Goal: Information Seeking & Learning: Learn about a topic

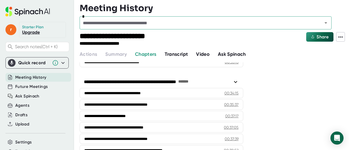
scroll to position [567, 0]
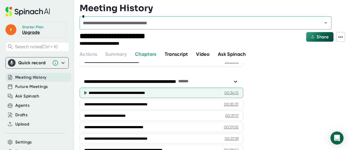
click at [155, 90] on div "**********" at bounding box center [155, 92] width 132 height 5
click at [84, 90] on icon at bounding box center [85, 93] width 7 height 7
click at [86, 91] on icon at bounding box center [85, 93] width 3 height 4
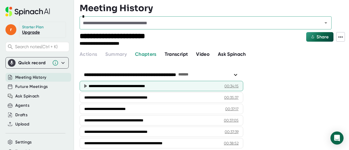
scroll to position [572, 0]
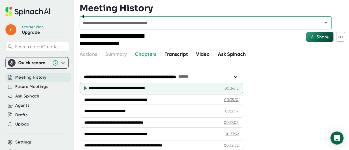
click at [153, 86] on div "**********" at bounding box center [155, 88] width 132 height 5
click at [230, 86] on div "00:34:15" at bounding box center [232, 88] width 14 height 5
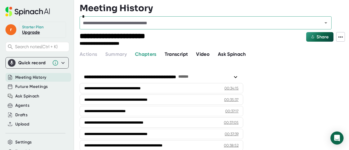
click at [202, 55] on span "Video" at bounding box center [203, 54] width 14 height 6
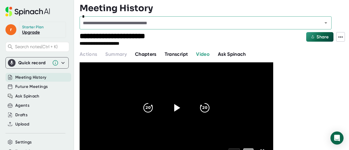
scroll to position [23, 0]
click at [177, 105] on icon at bounding box center [177, 108] width 14 height 14
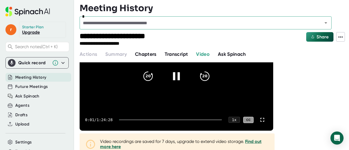
scroll to position [55, 0]
click at [182, 121] on div "0:03 / 1:24:28 1 x CC" at bounding box center [177, 120] width 194 height 22
click at [181, 120] on div at bounding box center [170, 120] width 103 height 1
click at [179, 120] on div at bounding box center [170, 120] width 103 height 1
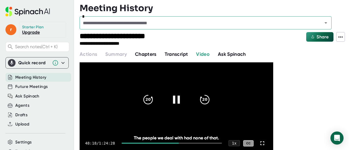
scroll to position [32, 0]
click at [176, 144] on div at bounding box center [151, 143] width 58 height 1
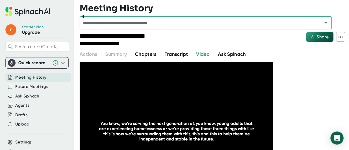
scroll to position [31, 0]
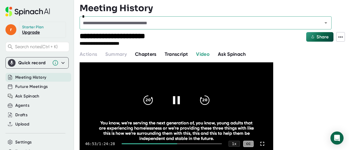
click at [180, 100] on icon at bounding box center [177, 101] width 14 height 14
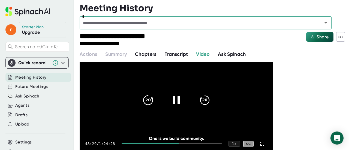
click at [148, 97] on icon "20" at bounding box center [148, 101] width 14 height 14
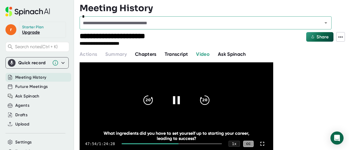
click at [182, 96] on icon at bounding box center [177, 101] width 14 height 14
click at [175, 102] on icon at bounding box center [177, 101] width 6 height 8
click at [175, 102] on icon at bounding box center [176, 101] width 7 height 8
click at [173, 97] on icon at bounding box center [177, 101] width 14 height 14
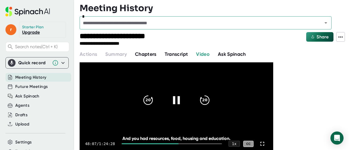
click at [161, 95] on div "20 20" at bounding box center [176, 101] width 79 height 22
click at [172, 99] on icon at bounding box center [177, 101] width 14 height 14
click at [170, 96] on div at bounding box center [176, 100] width 23 height 23
click at [174, 101] on icon at bounding box center [176, 101] width 7 height 8
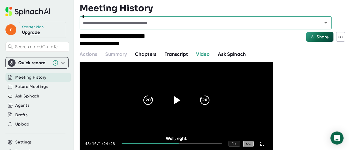
click at [175, 54] on span "Transcript" at bounding box center [176, 54] width 23 height 6
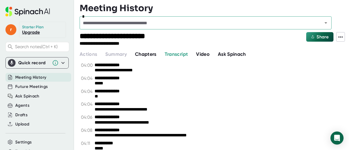
scroll to position [1341, 0]
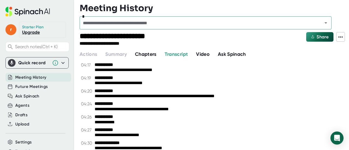
click at [206, 54] on span "Video" at bounding box center [203, 54] width 14 height 6
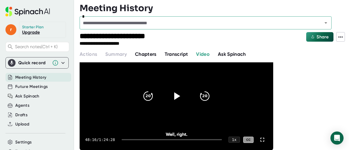
scroll to position [34, 0]
click at [180, 52] on span "Transcript" at bounding box center [176, 54] width 23 height 6
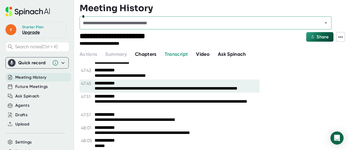
scroll to position [11453, 0]
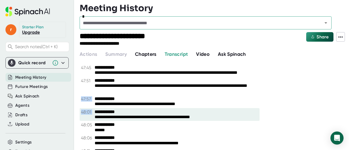
drag, startPoint x: 93, startPoint y: 107, endPoint x: 119, endPoint y: 134, distance: 37.3
drag, startPoint x: 94, startPoint y: 103, endPoint x: 116, endPoint y: 134, distance: 37.6
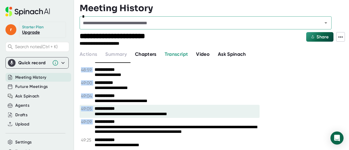
scroll to position [11770, 0]
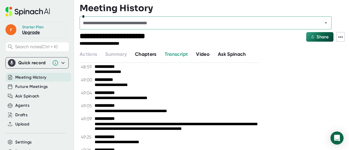
drag, startPoint x: 82, startPoint y: 103, endPoint x: 148, endPoint y: 82, distance: 68.8
copy div "**********"
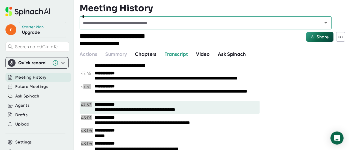
scroll to position [11447, 0]
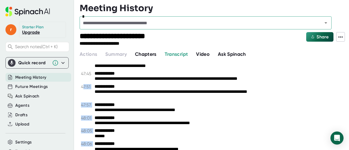
click at [340, 36] on icon at bounding box center [341, 37] width 7 height 7
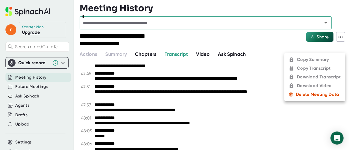
click at [306, 69] on ul "Copy Summary Copy Transcript Download Transcript Download Video Delete Meeting …" at bounding box center [315, 77] width 61 height 48
click at [266, 85] on div at bounding box center [174, 75] width 349 height 150
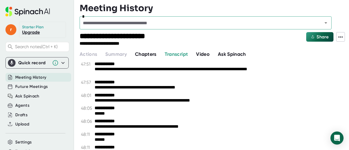
scroll to position [11470, 0]
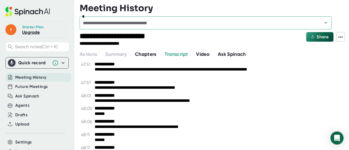
click at [200, 53] on span "Video" at bounding box center [203, 54] width 14 height 6
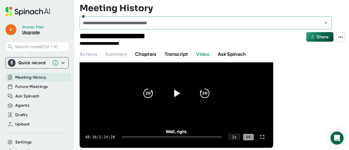
scroll to position [28, 0]
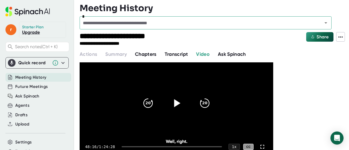
click at [177, 106] on icon at bounding box center [177, 104] width 14 height 14
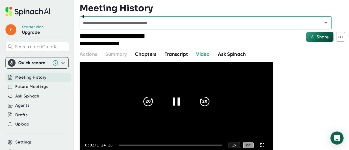
scroll to position [29, 0]
click at [177, 145] on div "0:03 / 1:24:28 1 x CC" at bounding box center [177, 146] width 194 height 22
click at [180, 146] on div "0:04 / 1:24:28 1 x CC" at bounding box center [177, 146] width 194 height 22
drag, startPoint x: 122, startPoint y: 146, endPoint x: 183, endPoint y: 146, distance: 61.7
click at [183, 146] on div at bounding box center [170, 145] width 103 height 1
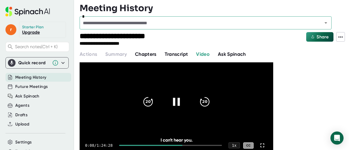
click at [183, 146] on div at bounding box center [170, 145] width 103 height 1
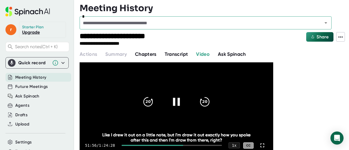
drag, startPoint x: 184, startPoint y: 145, endPoint x: 176, endPoint y: 146, distance: 7.7
click at [176, 146] on div at bounding box center [153, 145] width 62 height 1
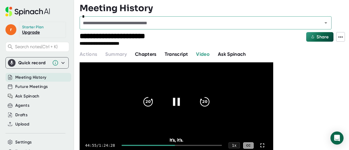
click at [176, 146] on div at bounding box center [172, 145] width 100 height 1
click at [177, 145] on div at bounding box center [172, 145] width 100 height 1
click at [179, 146] on div at bounding box center [172, 145] width 100 height 1
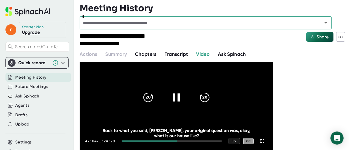
scroll to position [34, 0]
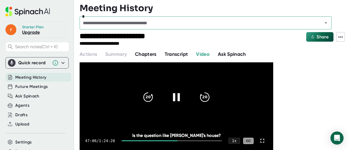
click at [176, 97] on icon at bounding box center [177, 98] width 14 height 14
click at [176, 97] on icon at bounding box center [177, 98] width 6 height 8
click at [176, 97] on icon at bounding box center [177, 98] width 14 height 14
click at [318, 35] on span "Share" at bounding box center [323, 36] width 12 height 5
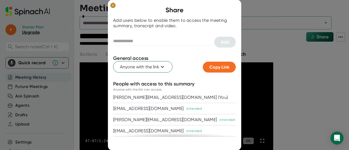
click at [112, 5] on icon at bounding box center [113, 5] width 2 height 2
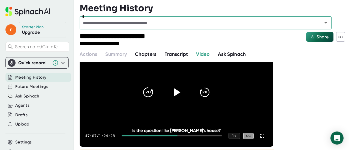
scroll to position [39, 0]
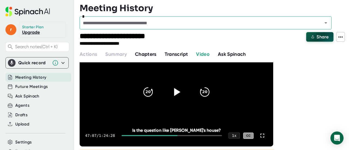
click at [321, 35] on span "Share" at bounding box center [323, 36] width 12 height 5
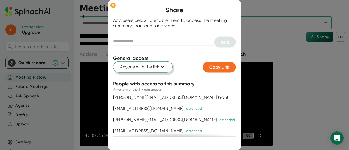
click at [153, 68] on span "Anyone with the link" at bounding box center [143, 67] width 46 height 7
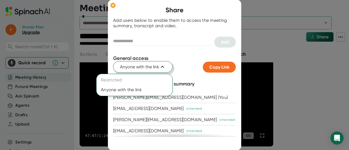
click at [153, 68] on div at bounding box center [174, 75] width 349 height 150
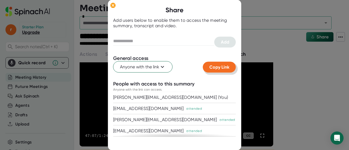
click at [214, 67] on span "Copy Link" at bounding box center [220, 67] width 20 height 5
click at [112, 7] on ellipse at bounding box center [113, 4] width 5 height 5
